Goal: Task Accomplishment & Management: Complete application form

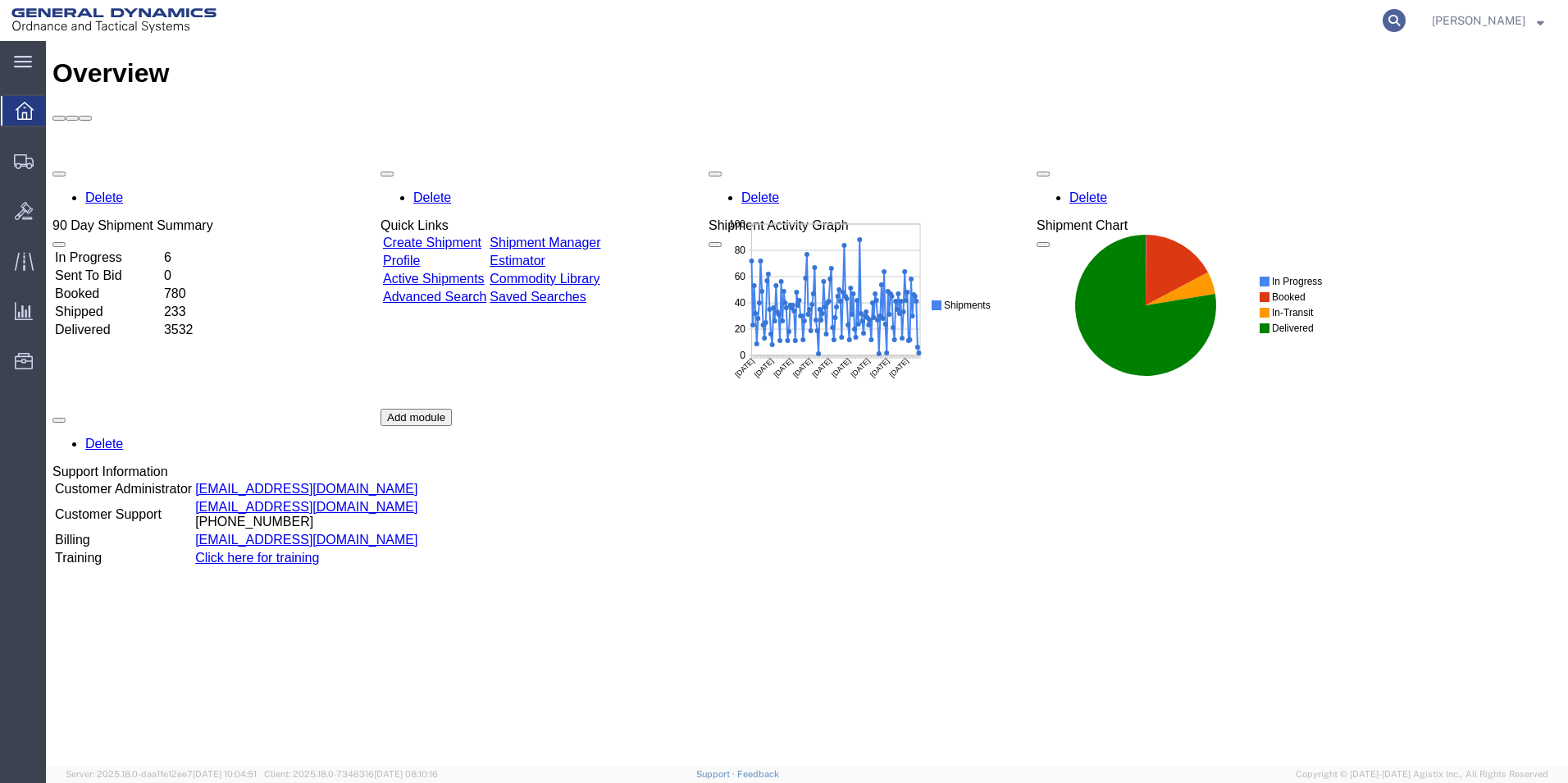
click at [1405, 17] on icon at bounding box center [1393, 20] width 23 height 23
paste input "56669657"
type input "56669657"
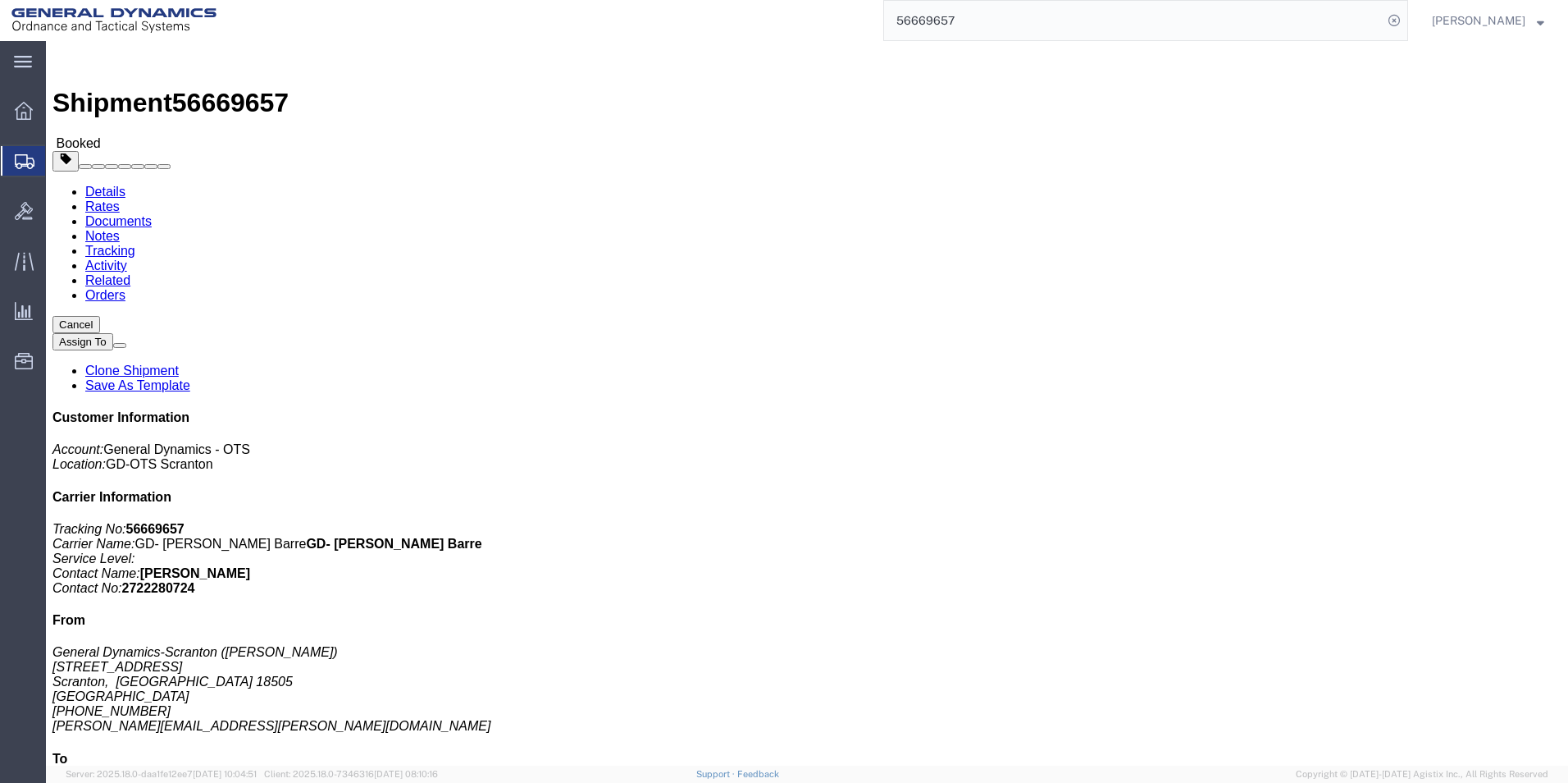
click link "Clone Shipment"
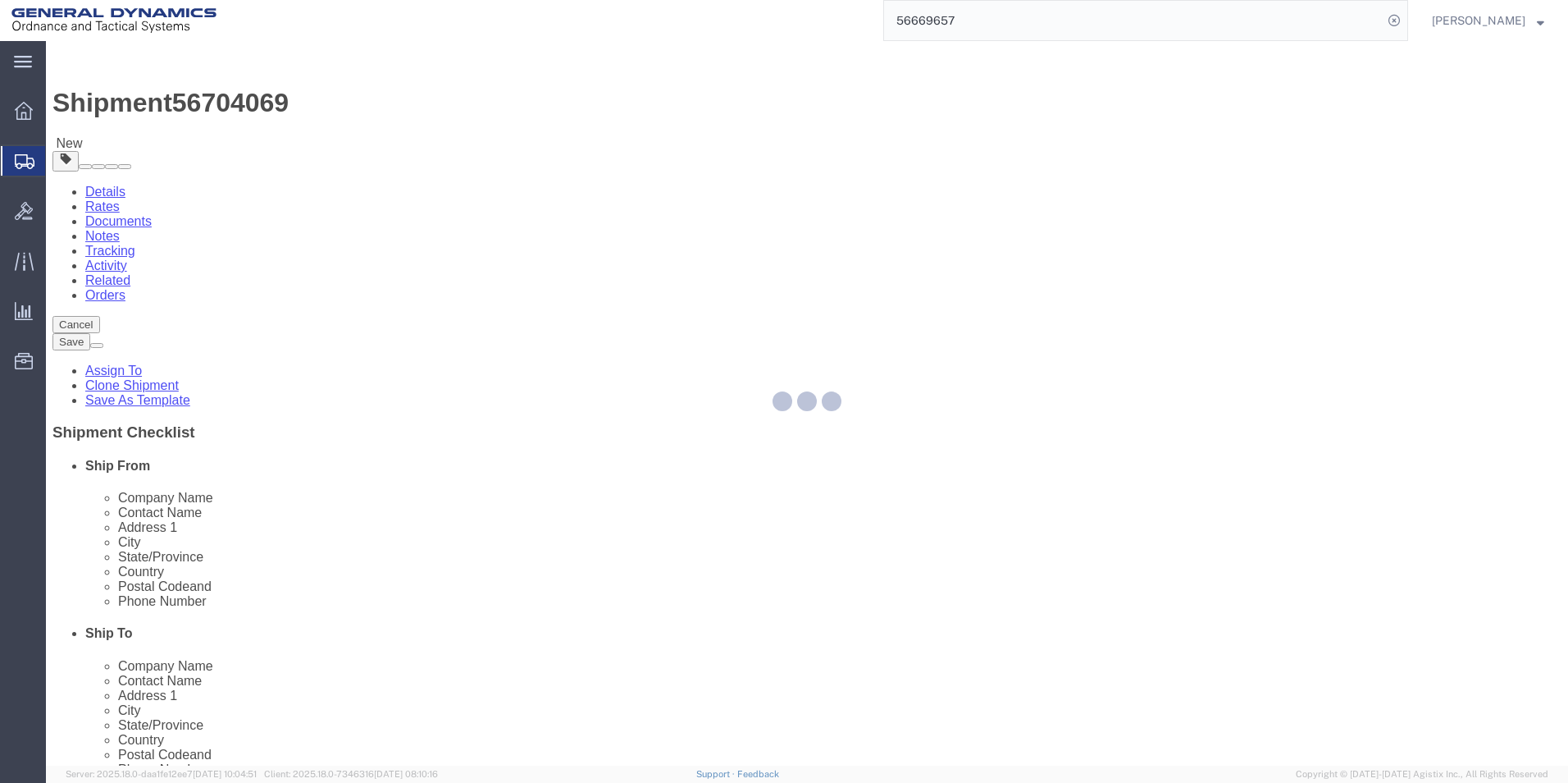
select select
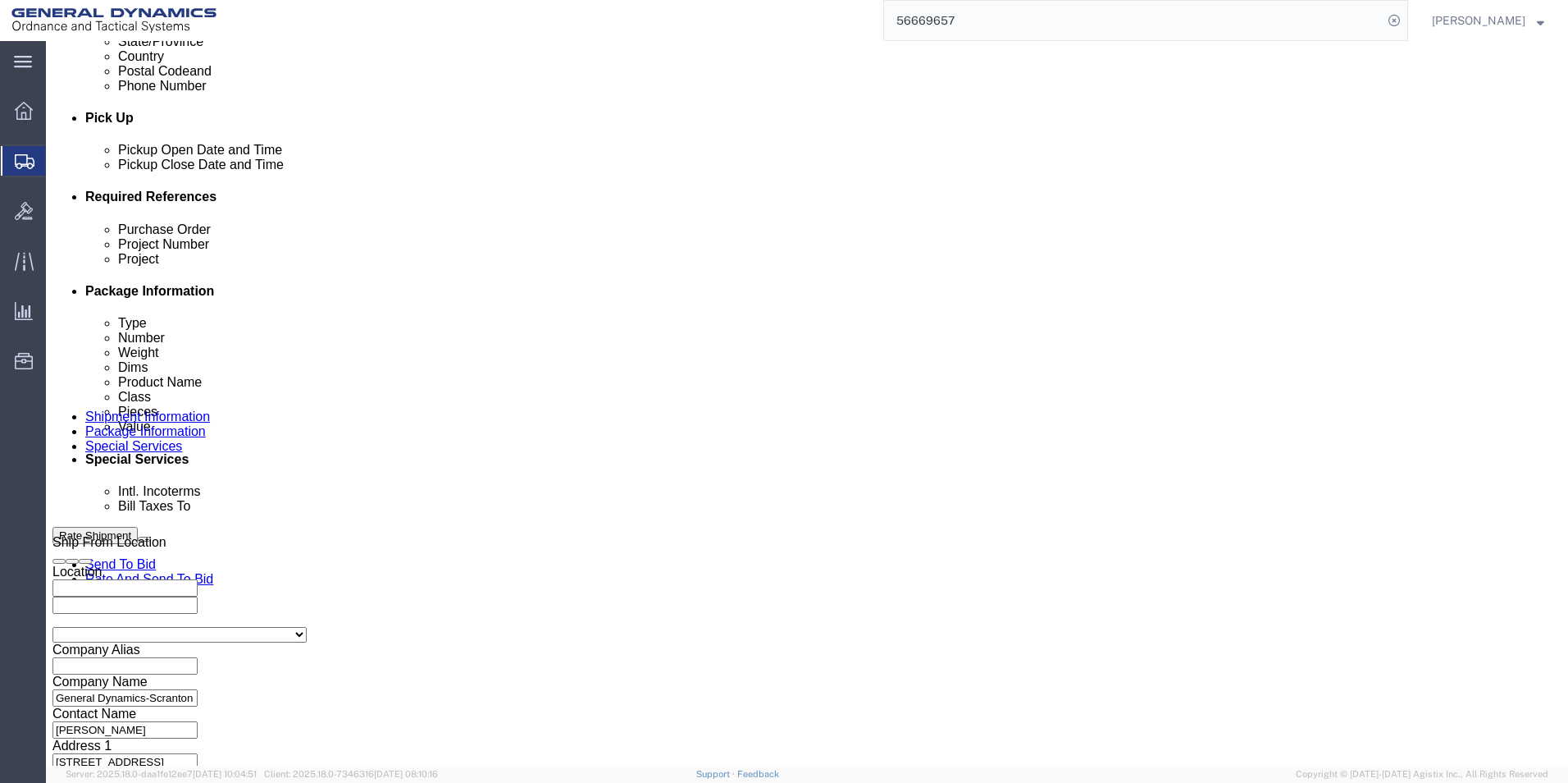
scroll to position [684, 0]
click button "Continue"
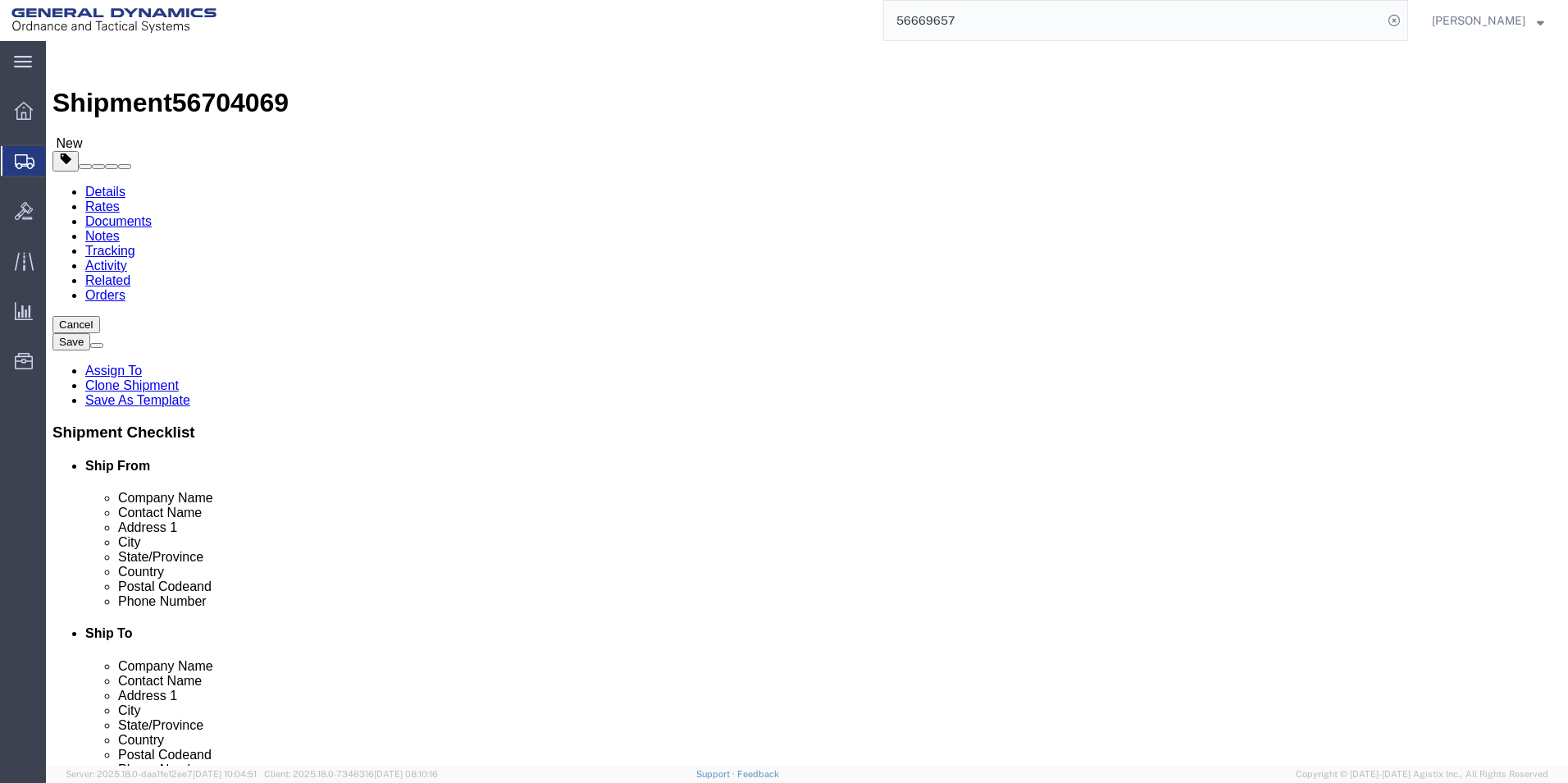
drag, startPoint x: 231, startPoint y: 322, endPoint x: 194, endPoint y: 322, distance: 37.0
click div "Number 4"
type input "7"
drag, startPoint x: 241, startPoint y: 382, endPoint x: 214, endPoint y: 382, distance: 27.0
click div "16000.00 Select kgs lbs"
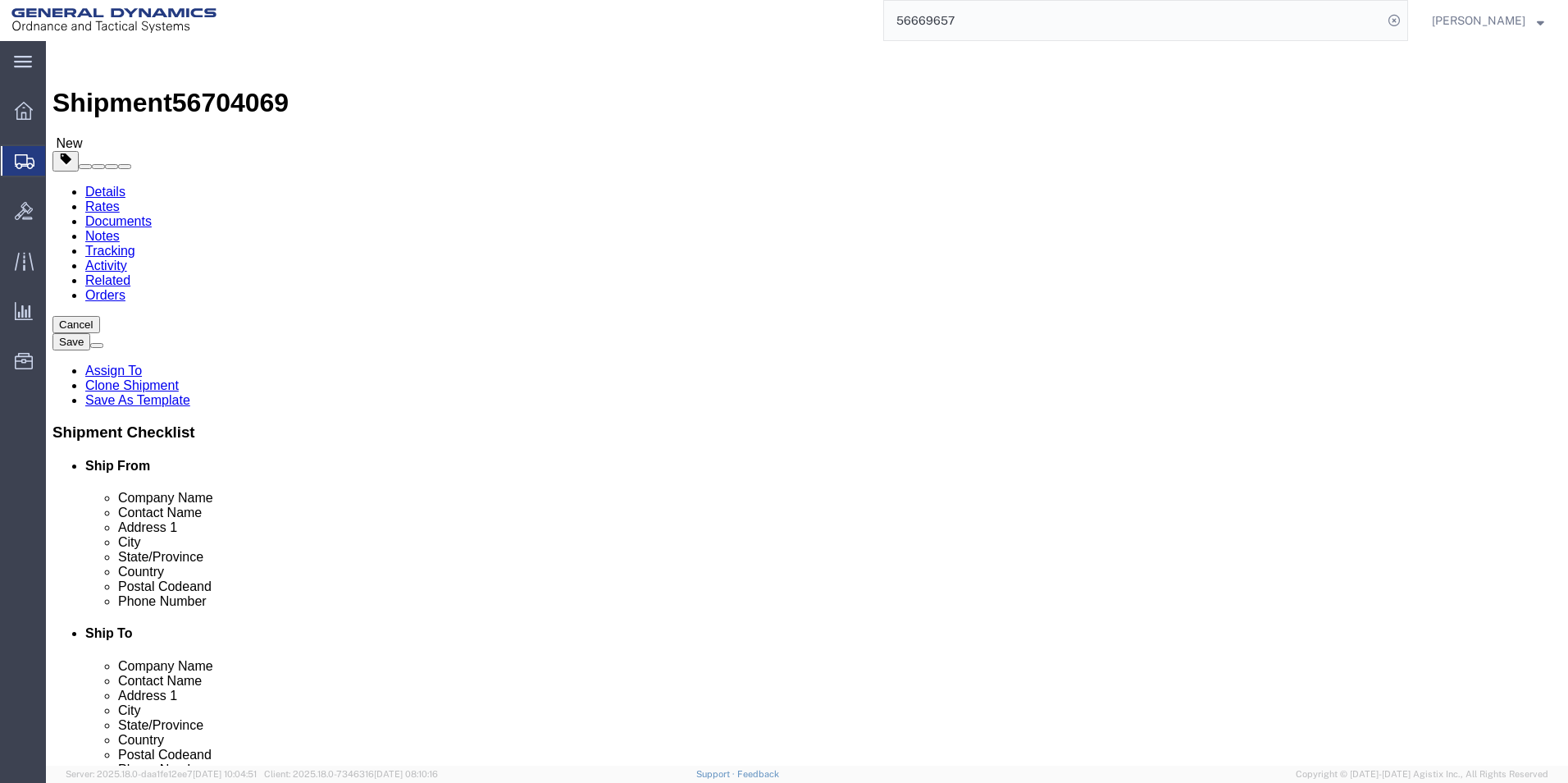
type input "28000.00"
click div "Pieces: 149.00 Each Total value: 51976.75 USD"
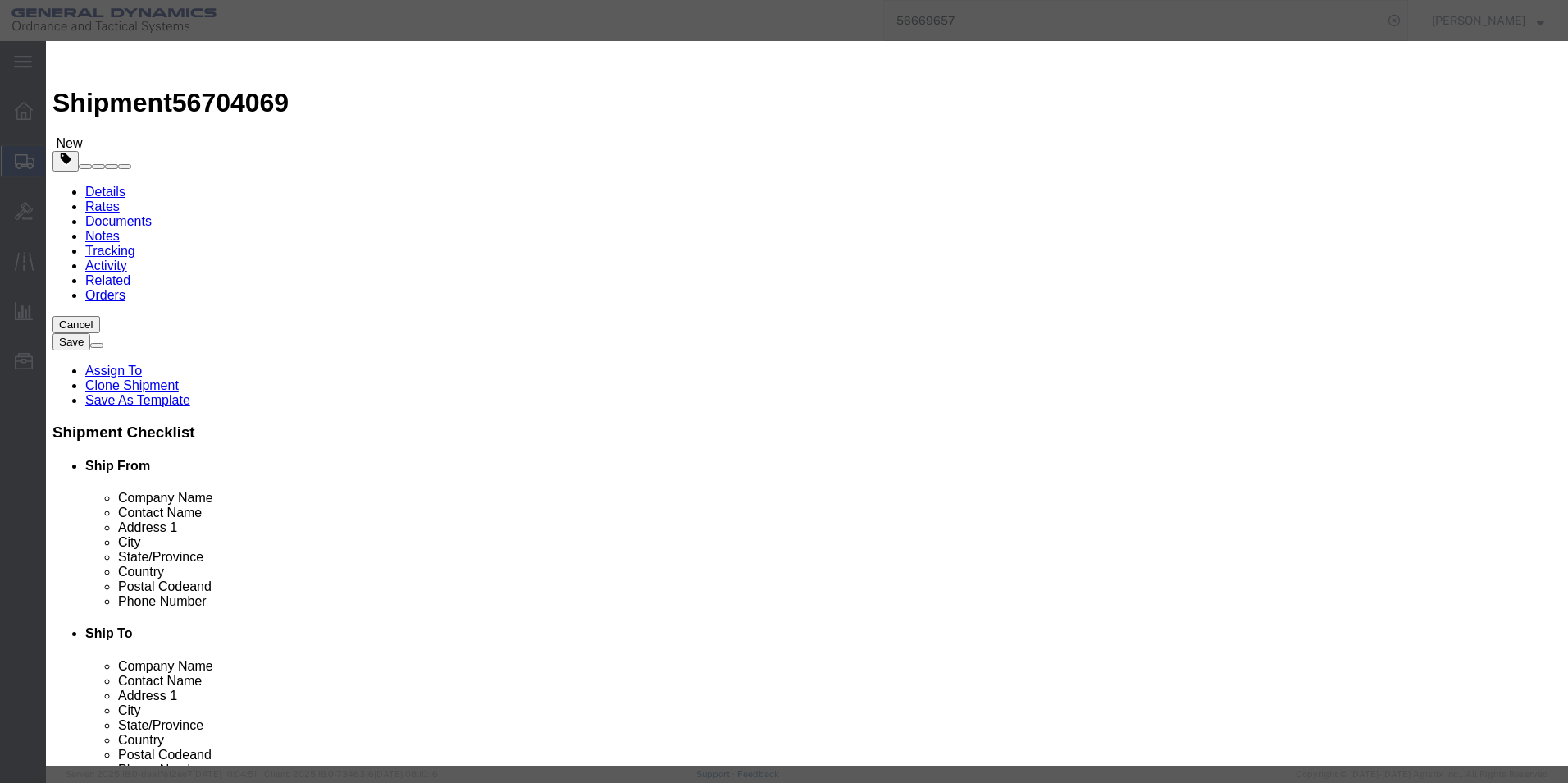
drag, startPoint x: 499, startPoint y: 156, endPoint x: 414, endPoint y: 157, distance: 85.0
click div "Pieces 149.00 Select Bag Barrels 100Board Feet Bottle Box Blister Pack Carats C…"
type input "280.00"
type input "97674.43"
drag, startPoint x: 1042, startPoint y: 126, endPoint x: 1004, endPoint y: 125, distance: 38.0
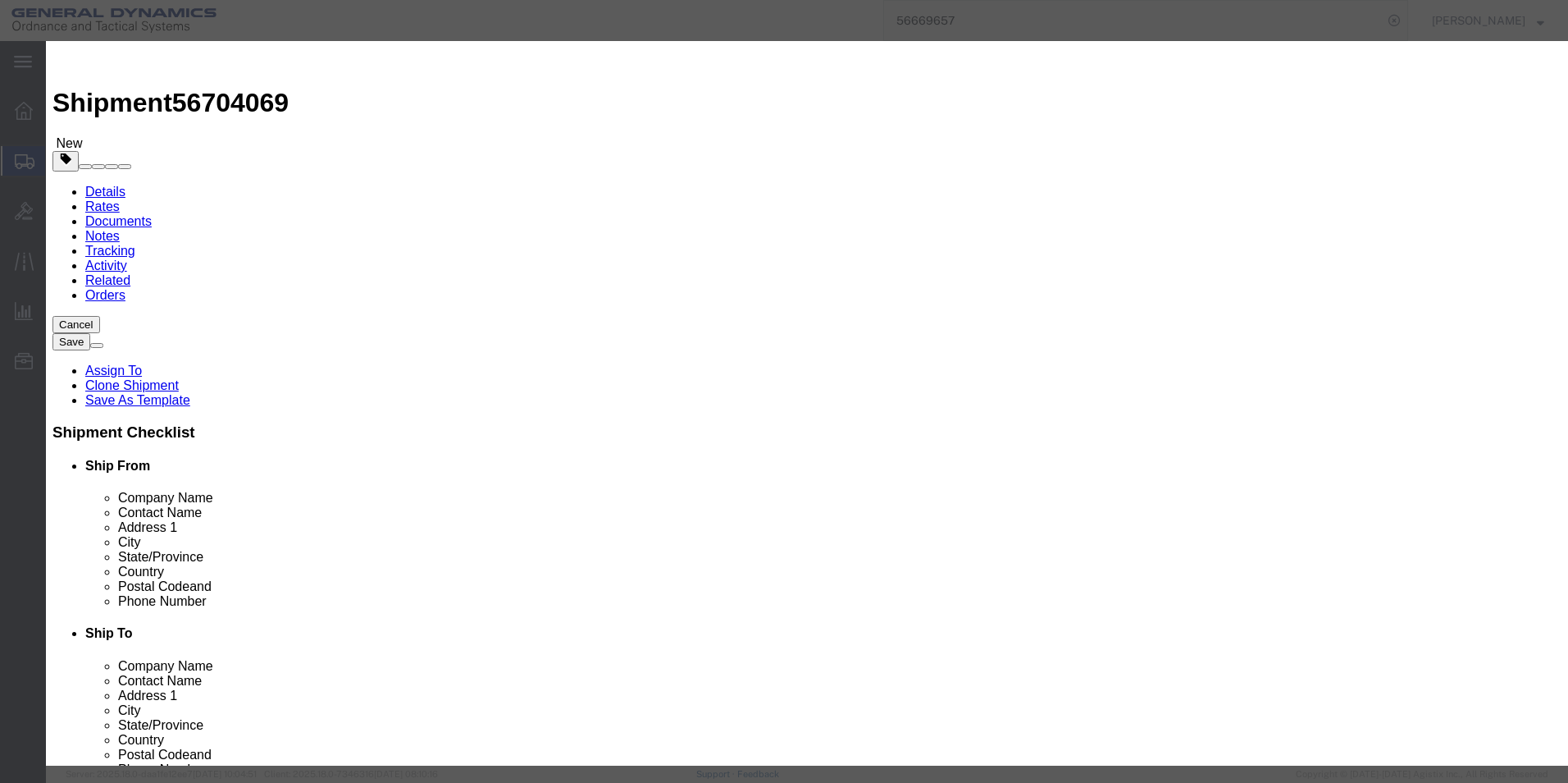
click textarea "HT PARTS. T 3541-1 2 racks@40 & 1 rack @29 T3652-2 1 rack @ 40"
drag, startPoint x: 1188, startPoint y: 126, endPoint x: 1110, endPoint y: 125, distance: 78.0
click textarea "HT PARTS. T 3541-1 2 racks@40 & 1 rack @29 T3652-2 1 rack @ 40"
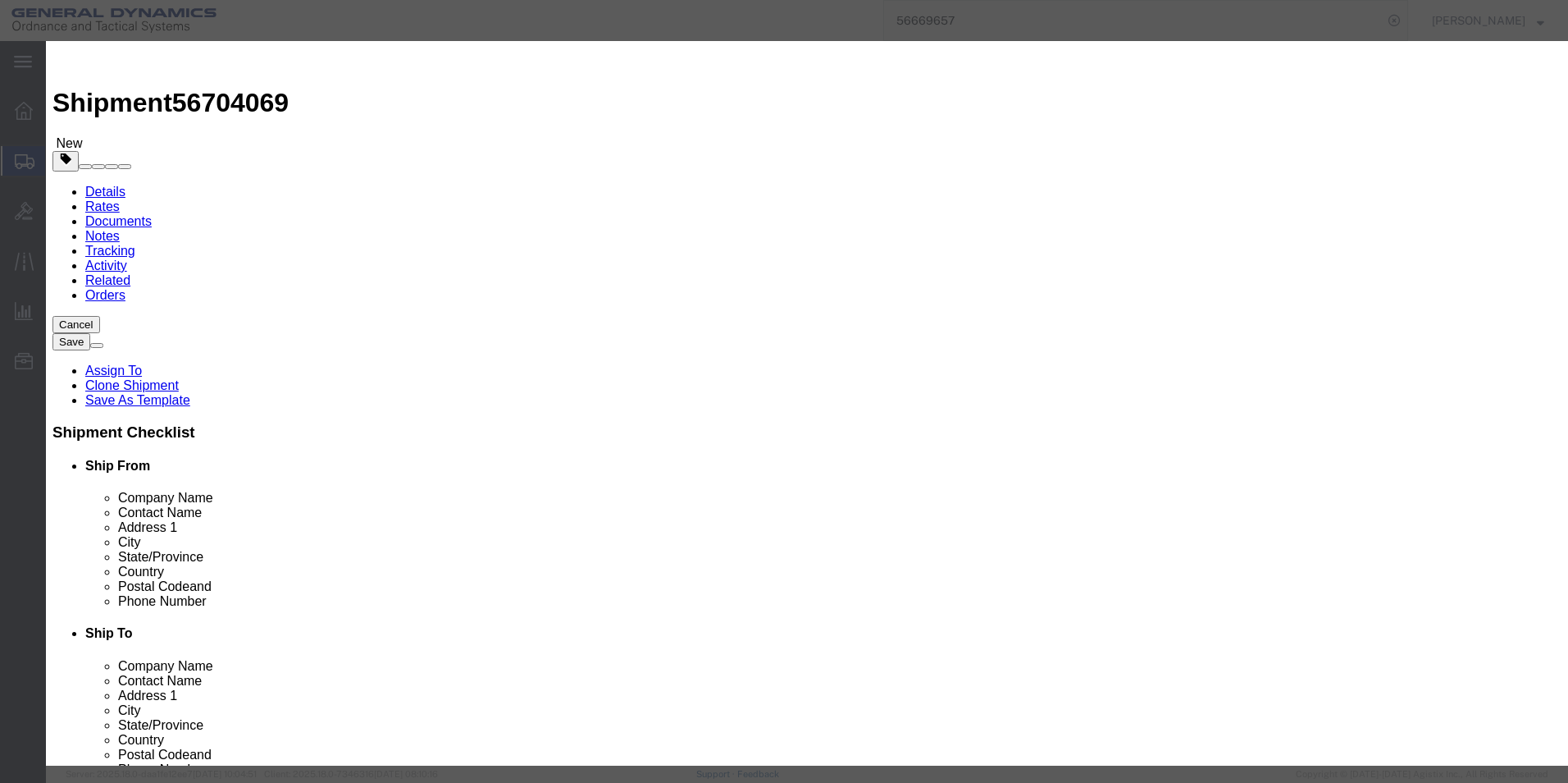
drag, startPoint x: 1158, startPoint y: 124, endPoint x: 1124, endPoint y: 123, distance: 34.0
click textarea "HT PARTS. T 3541-1 2 racks@40 & 1 rack @29 T3652-2 1 rack @ 40"
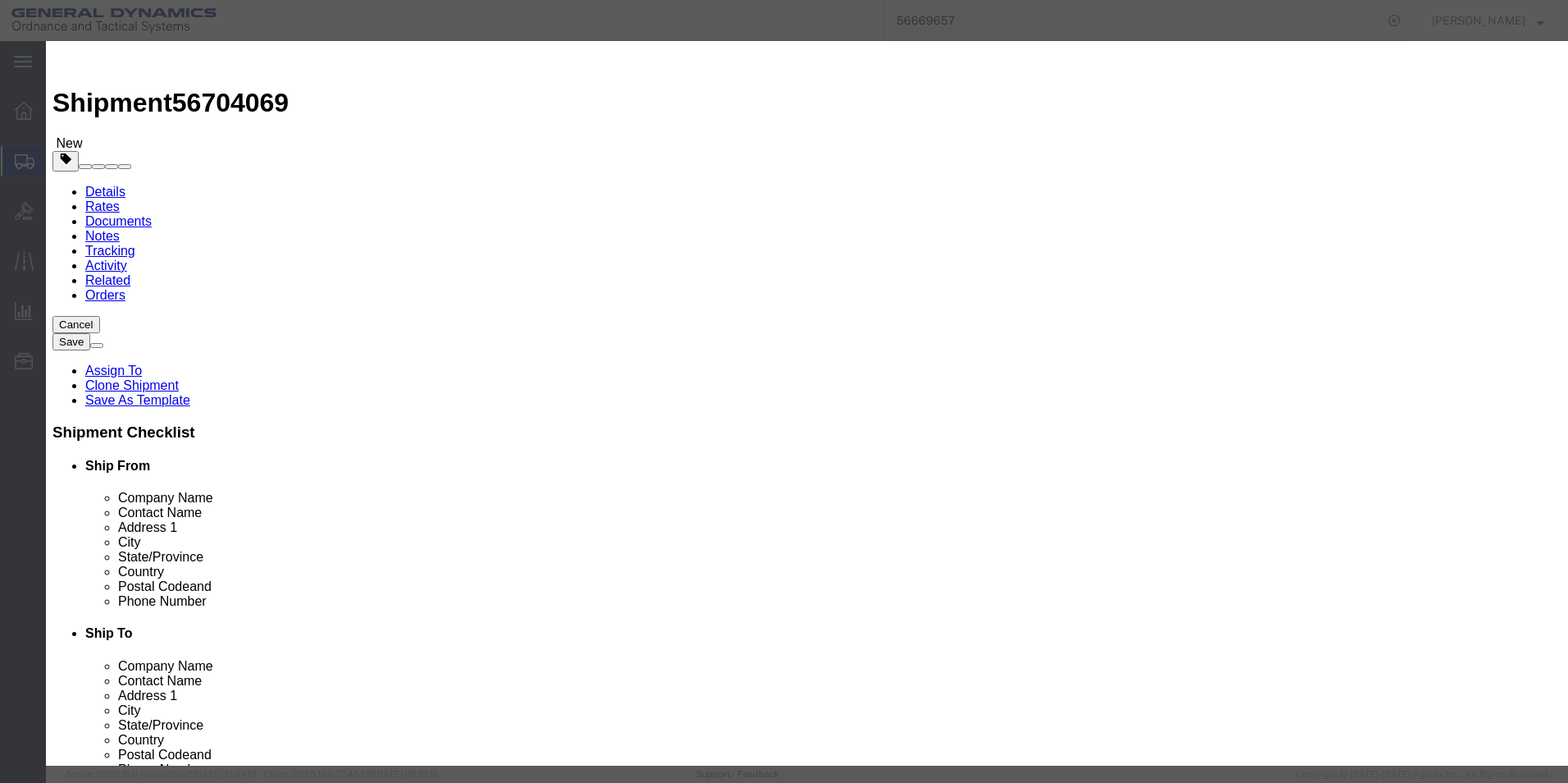
click textarea "HT PARTS. T 3541-1 2 racks@40 & 1 rack @29 T3652-2 1 rack @ 40"
type textarea "HT PARTS. T4237-2 2 racks@40. T4237-1 5 racks@40"
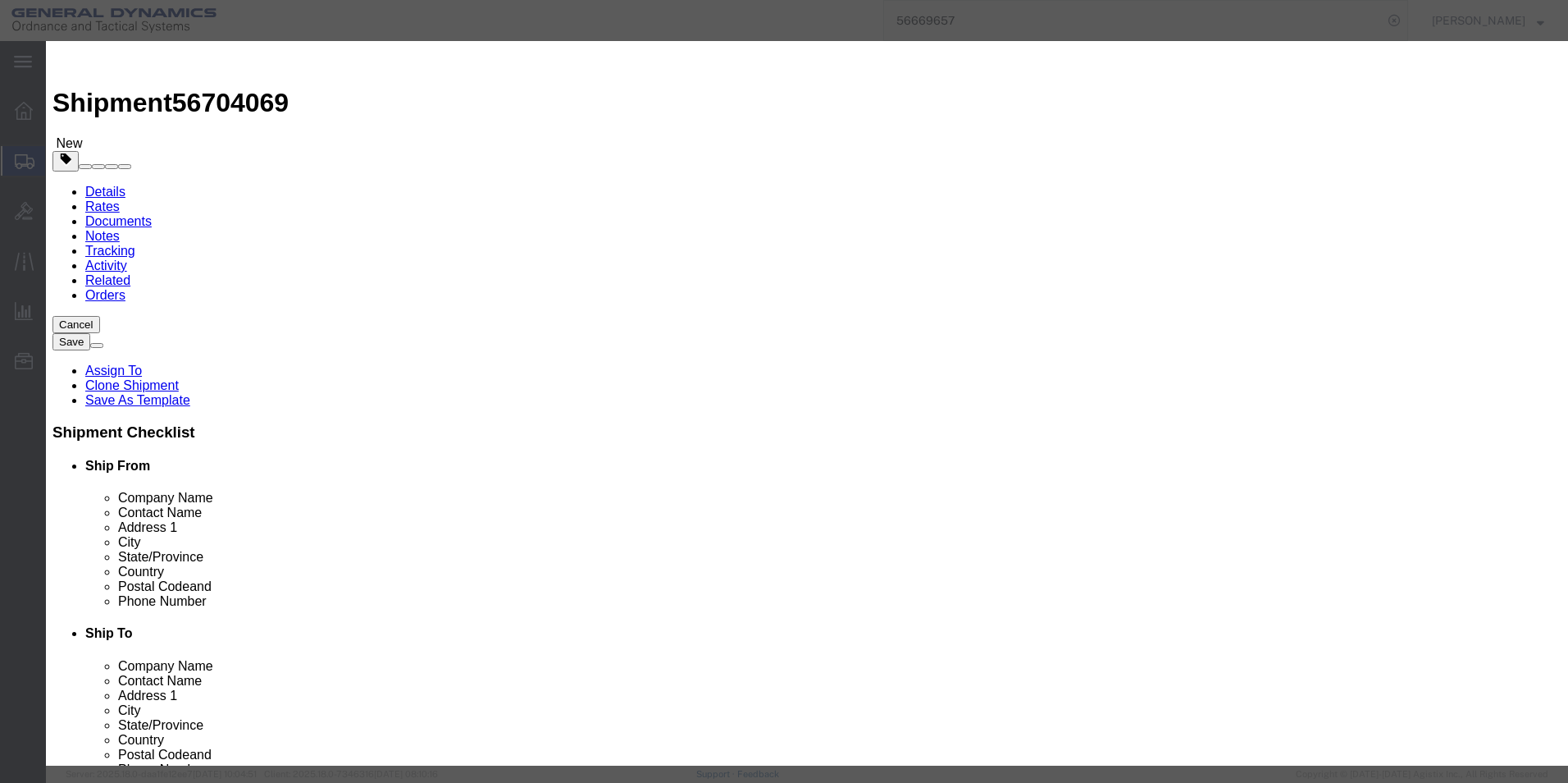
drag, startPoint x: 980, startPoint y: 155, endPoint x: 965, endPoint y: 148, distance: 16.6
click div "Description HT PARTS. T 3541-1 2 racks@40 & 1 rack @29 T3652-2 1 rack @ 40 Comm…"
drag, startPoint x: 967, startPoint y: 140, endPoint x: 998, endPoint y: 126, distance: 34.0
click textarea "HT PARTS. T 3541-1 2 racks@40 & 1 rack @29 T3652-2 1 rack @ 40"
click button "Save & Close"
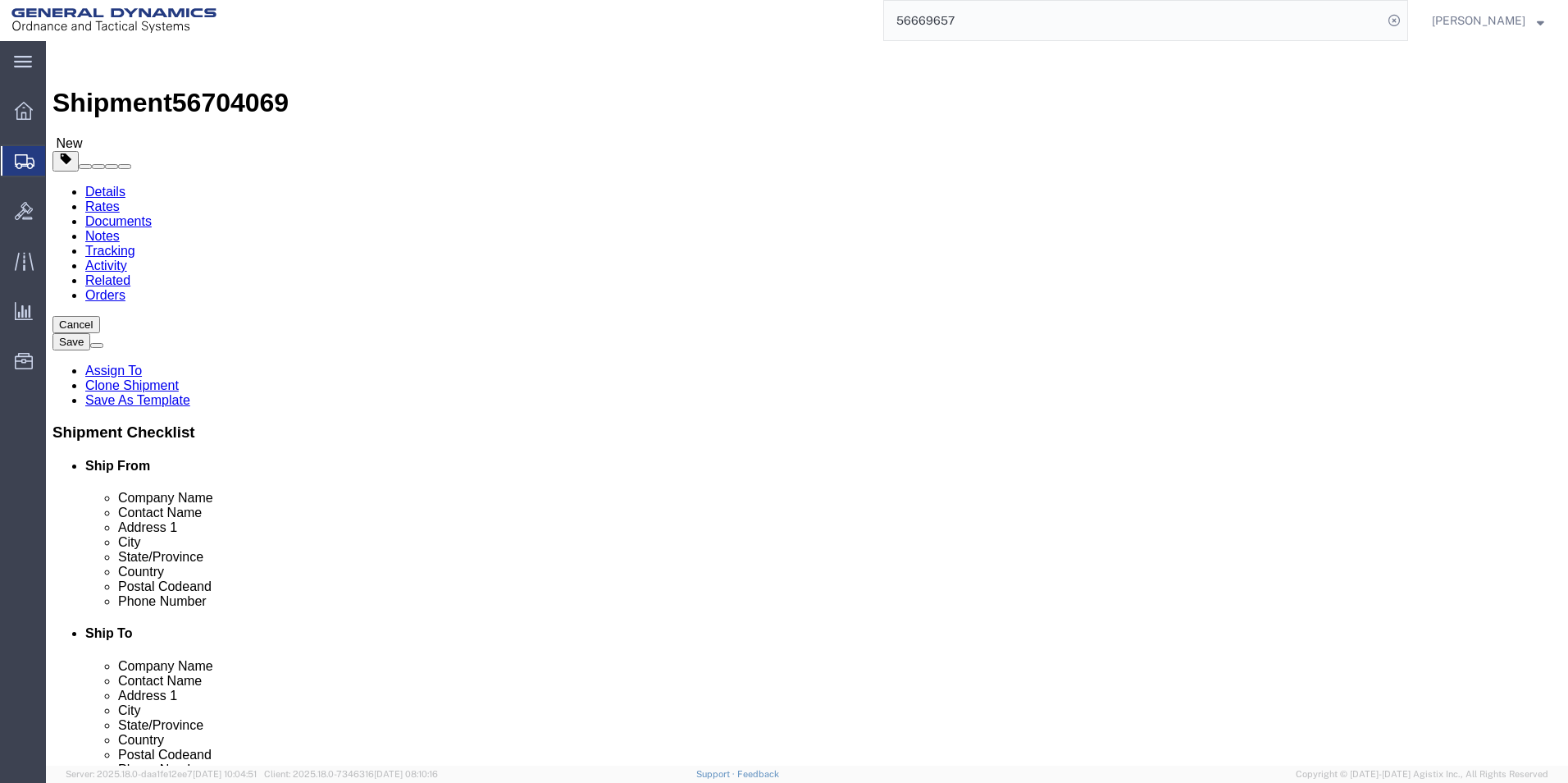
click button "Continue"
click textarea
click label "Instructions"
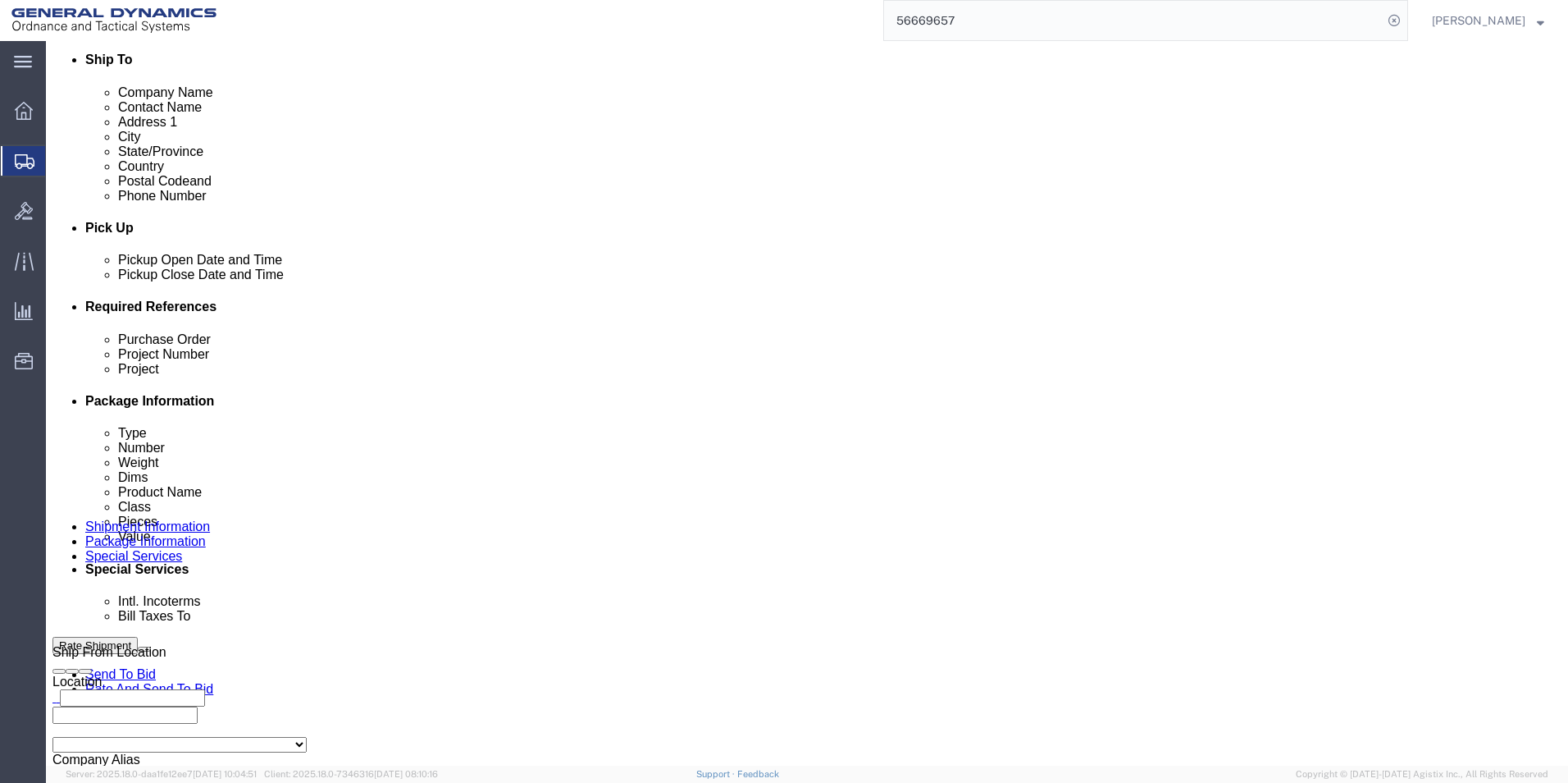
scroll to position [574, 0]
drag, startPoint x: 357, startPoint y: 507, endPoint x: 347, endPoint y: 520, distance: 16.4
click select "Select Recipient Account Sender/Shipper Third Party Account"
select select "SHIP"
click select "Select Recipient Account Sender/Shipper Third Party Account"
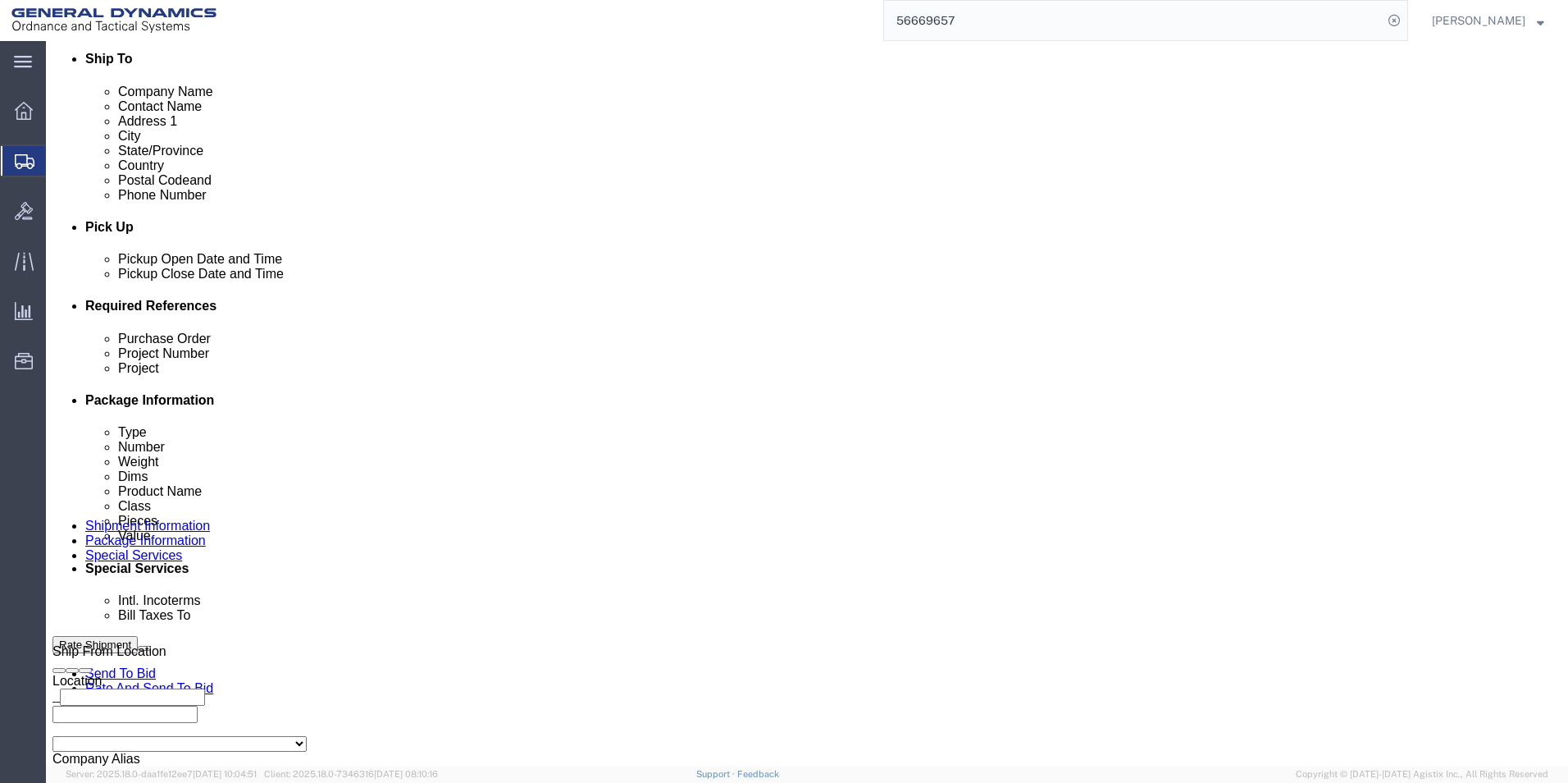
click div "Billing Location Select Select My Profile Location GD-OTS [GEOGRAPHIC_DATA] (Co…"
click button "Rate Shipment"
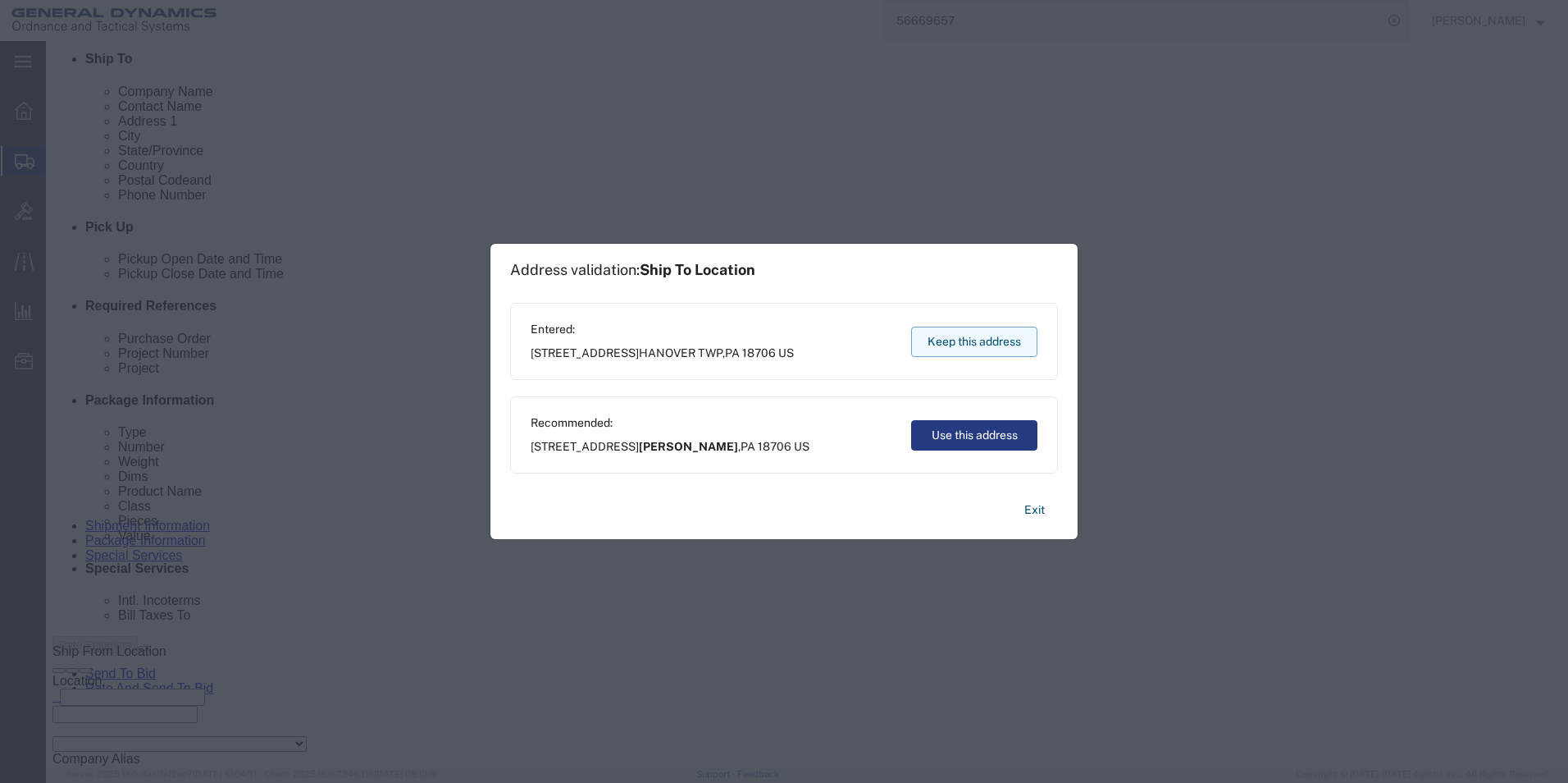
click at [958, 333] on button "Keep this address" at bounding box center [974, 342] width 127 height 31
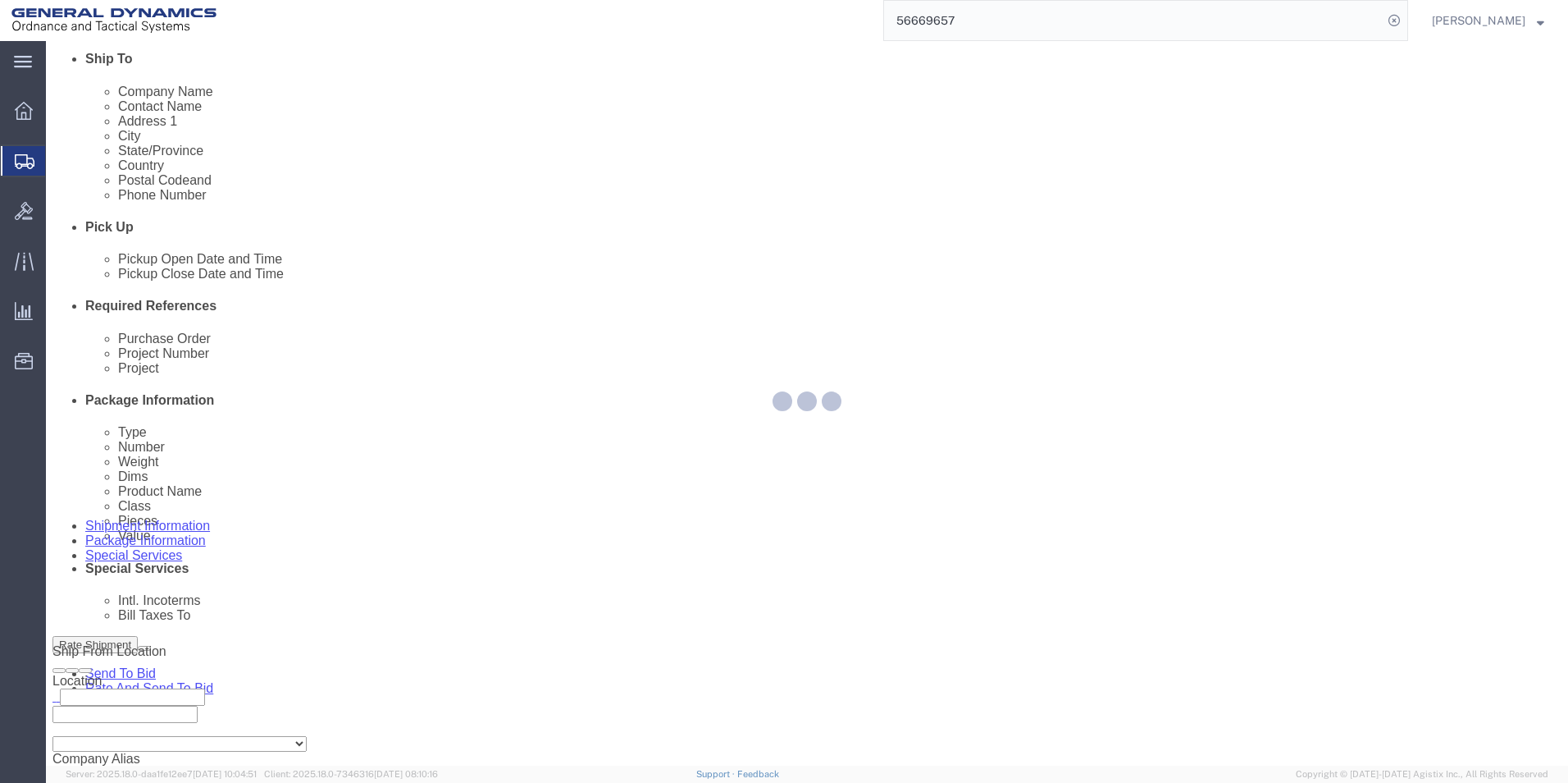
scroll to position [0, 0]
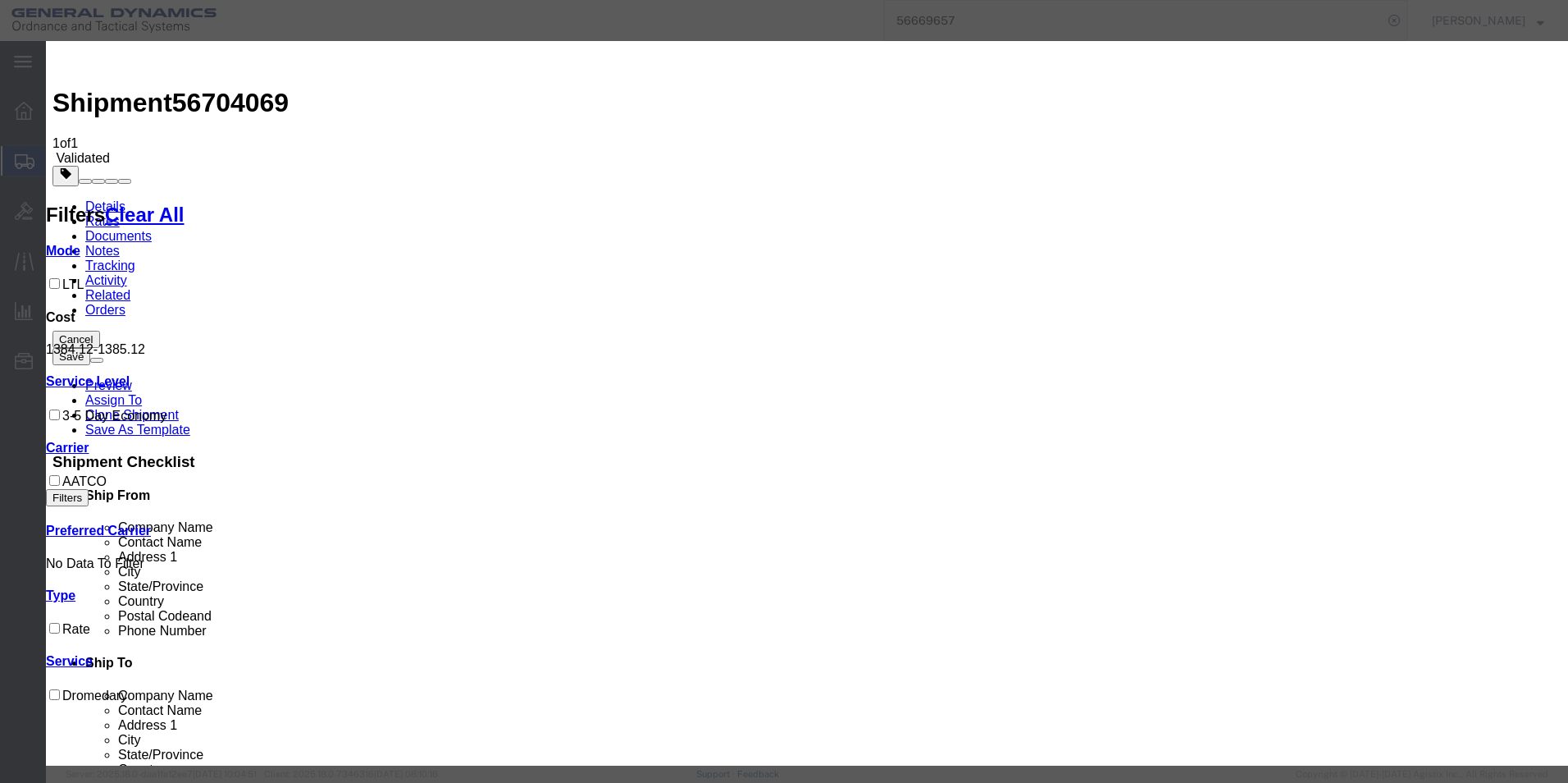
select select "16394"
select select "32203"
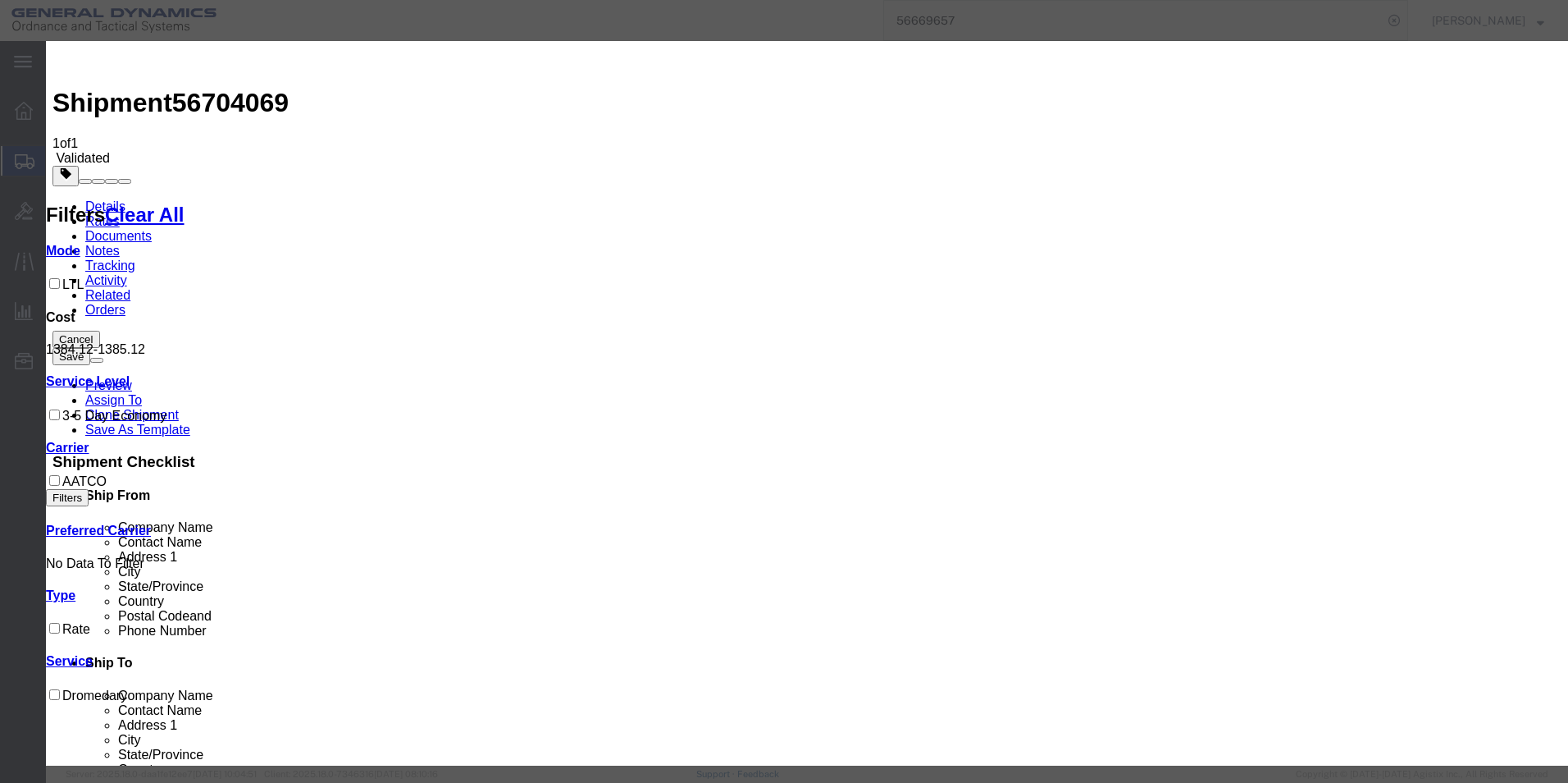
type input "56704069"
type input "[PERSON_NAME]"
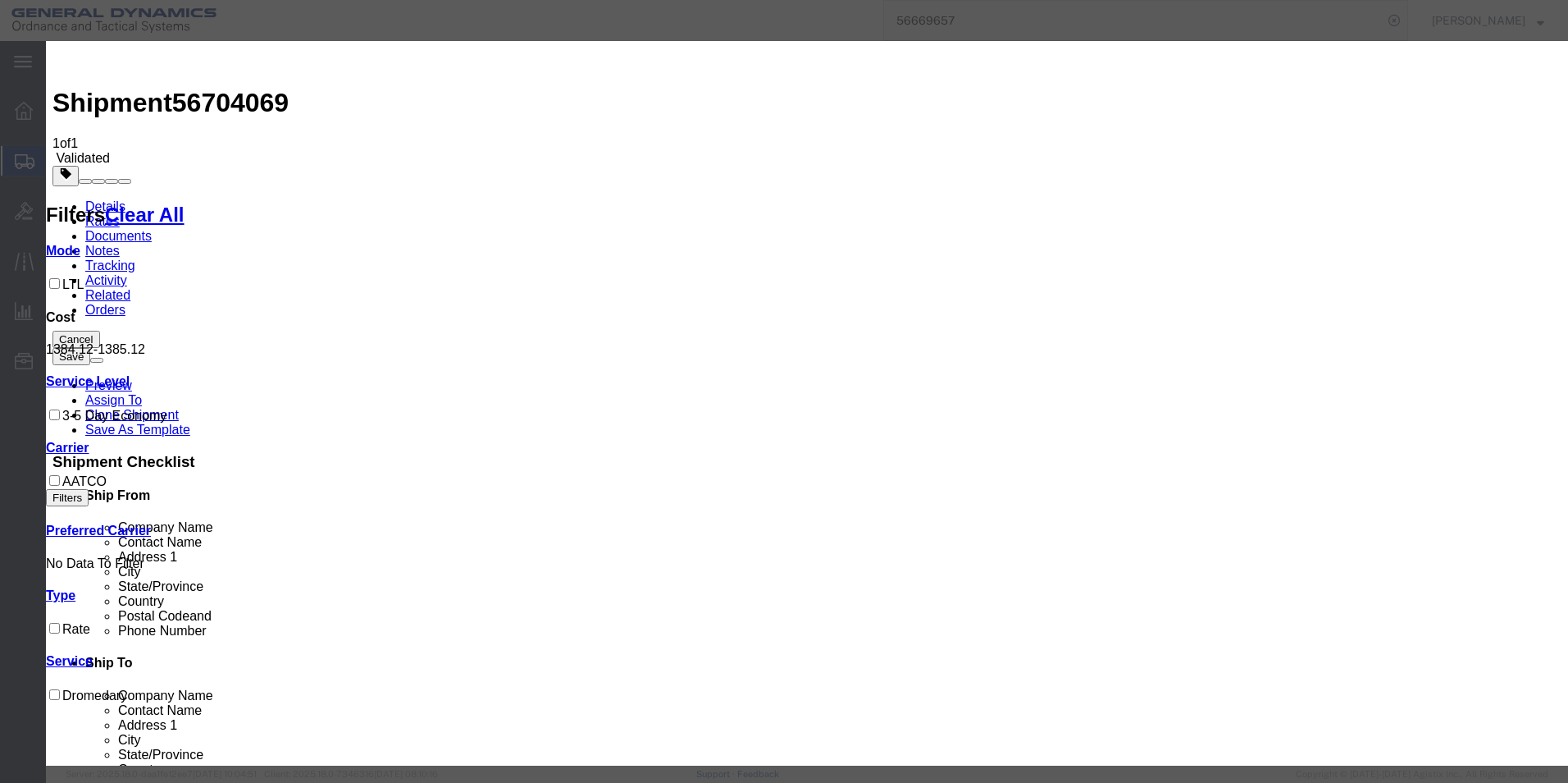
type input "5703401140"
select select "1400"
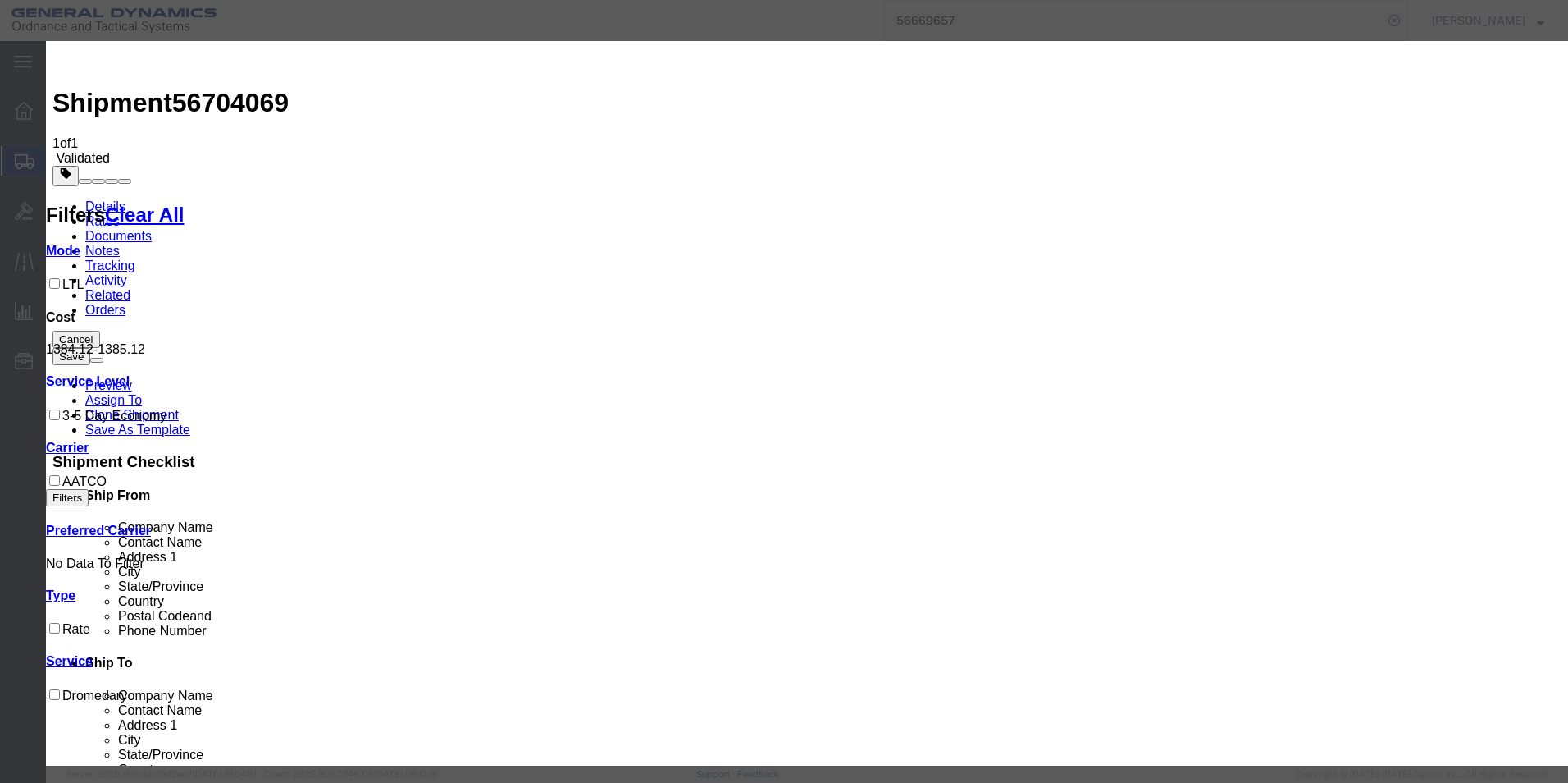
select select "PICKEDUP"
